Goal: Transaction & Acquisition: Download file/media

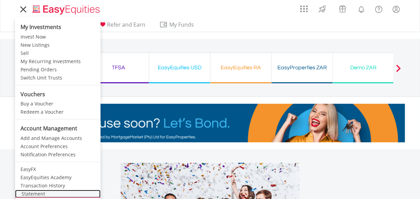
click at [59, 192] on link "Statement" at bounding box center [58, 194] width 86 height 8
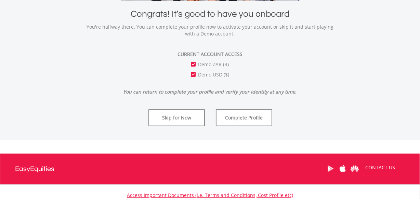
scroll to position [284, 0]
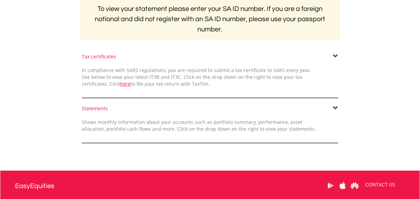
scroll to position [150, 0]
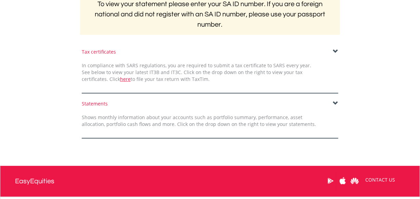
click at [335, 103] on span at bounding box center [335, 103] width 5 height 5
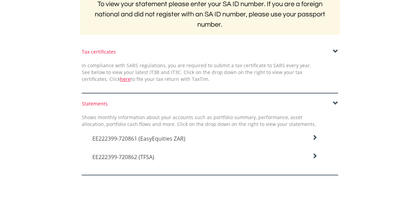
click at [314, 141] on icon at bounding box center [314, 137] width 5 height 5
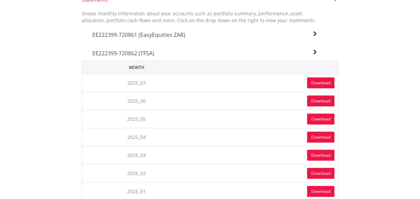
scroll to position [273, 0]
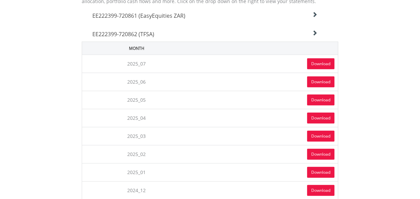
click at [318, 62] on link "Download" at bounding box center [320, 63] width 27 height 11
click at [316, 14] on icon at bounding box center [314, 14] width 5 height 5
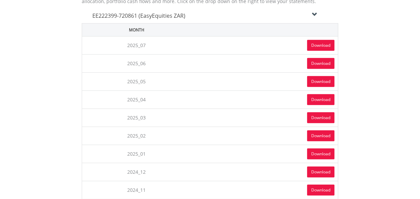
click at [319, 44] on link "Download" at bounding box center [320, 45] width 27 height 11
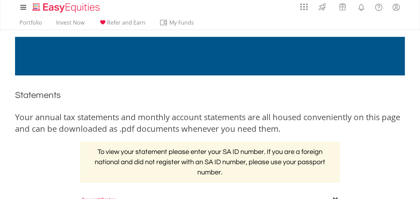
scroll to position [0, 0]
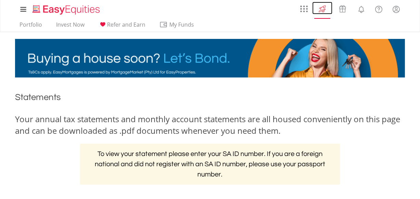
click at [320, 12] on img at bounding box center [322, 8] width 11 height 11
